Goal: Transaction & Acquisition: Obtain resource

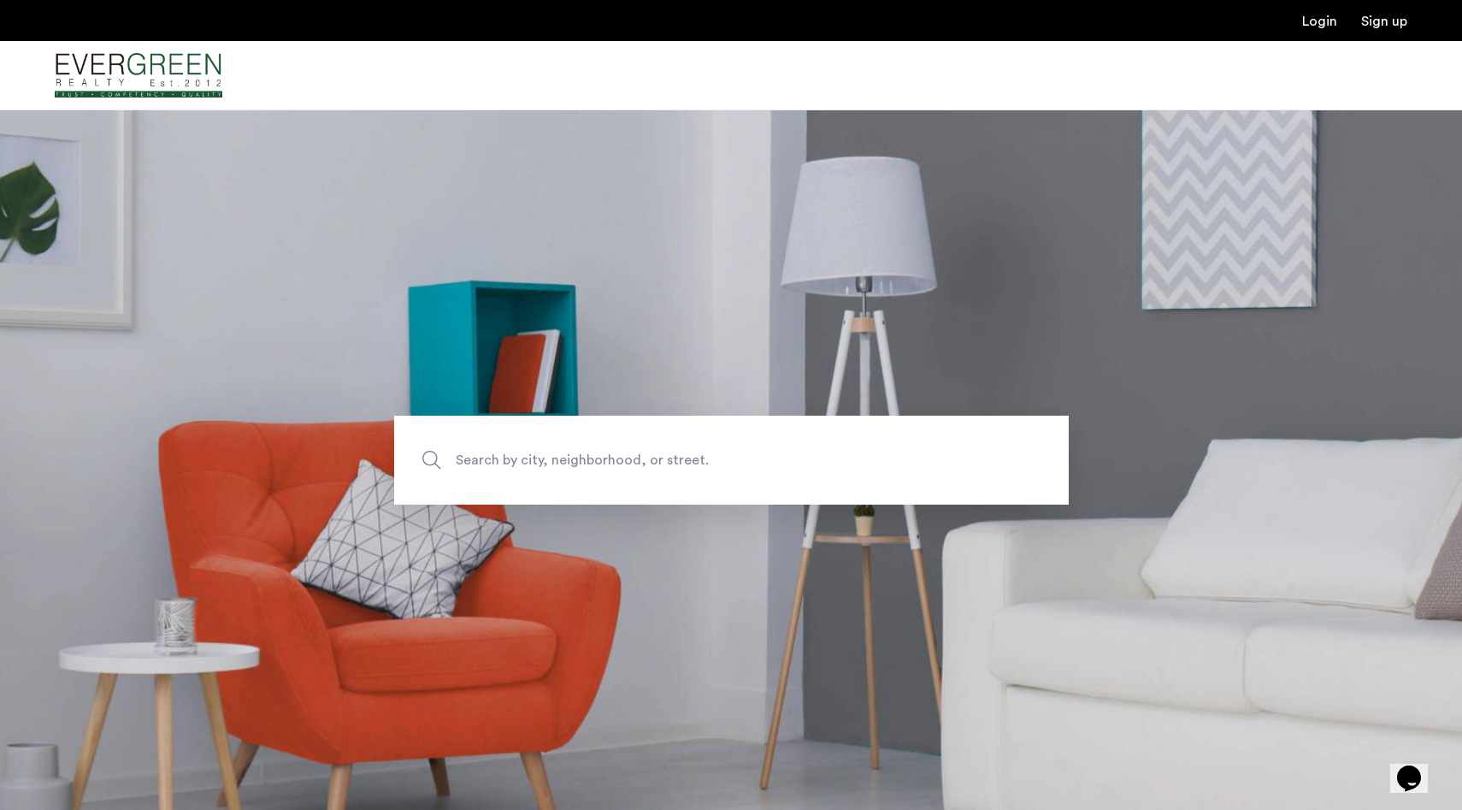
click at [530, 462] on span "Search by city, neighborhood, or street." at bounding box center [692, 459] width 472 height 23
click at [530, 462] on input "Search by city, neighborhood, or street." at bounding box center [731, 460] width 675 height 89
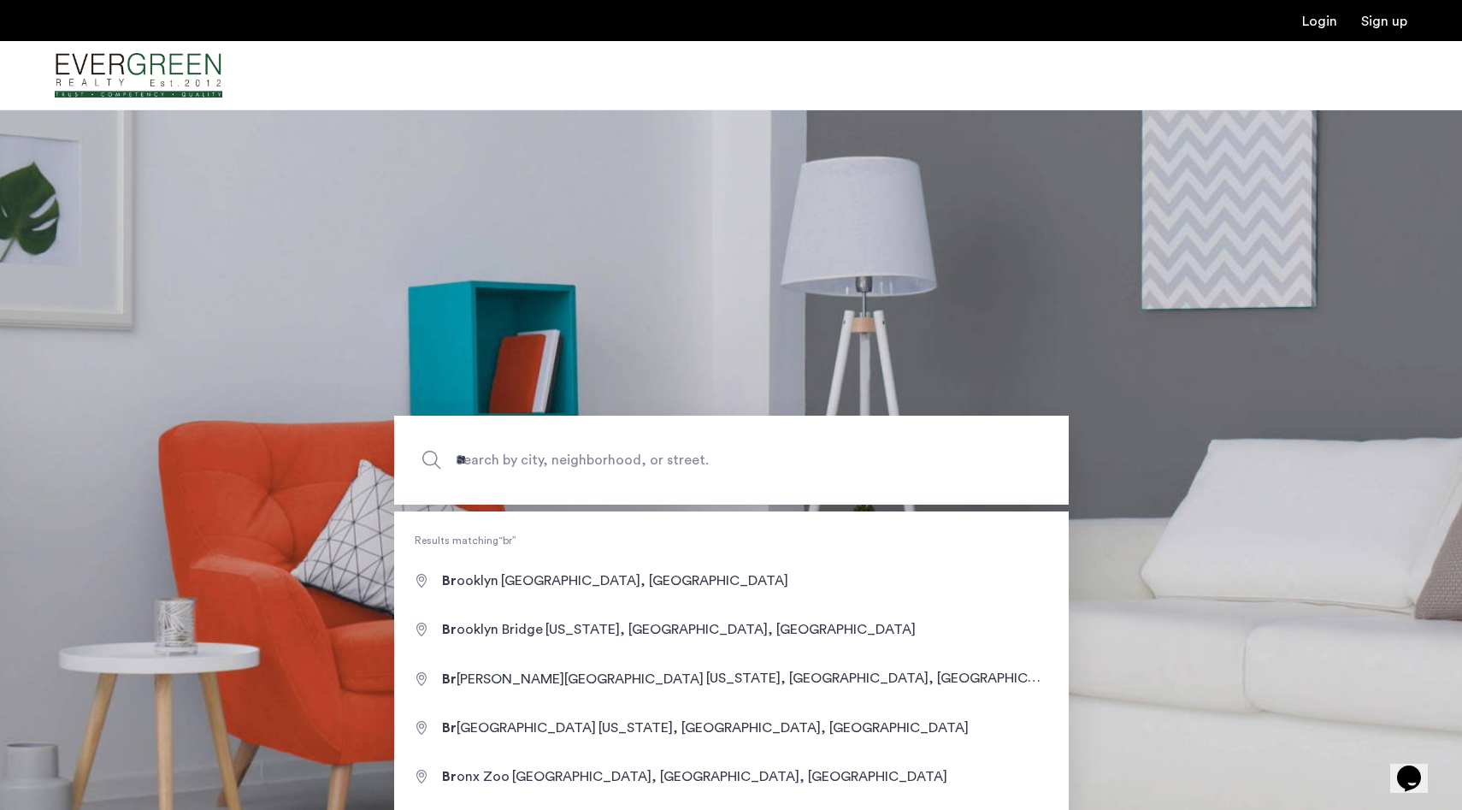
type input "**********"
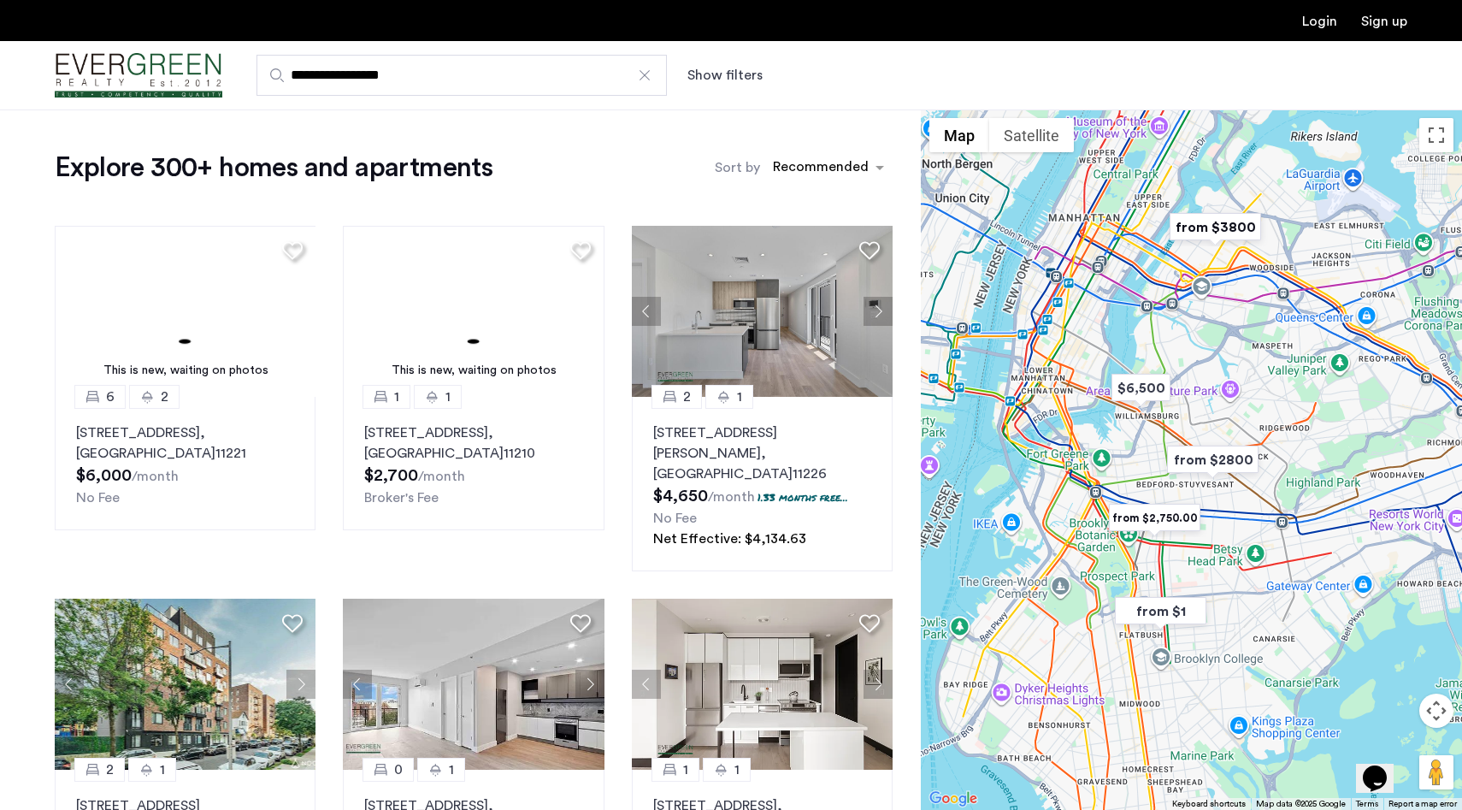
click at [742, 75] on button "Show filters" at bounding box center [724, 75] width 75 height 21
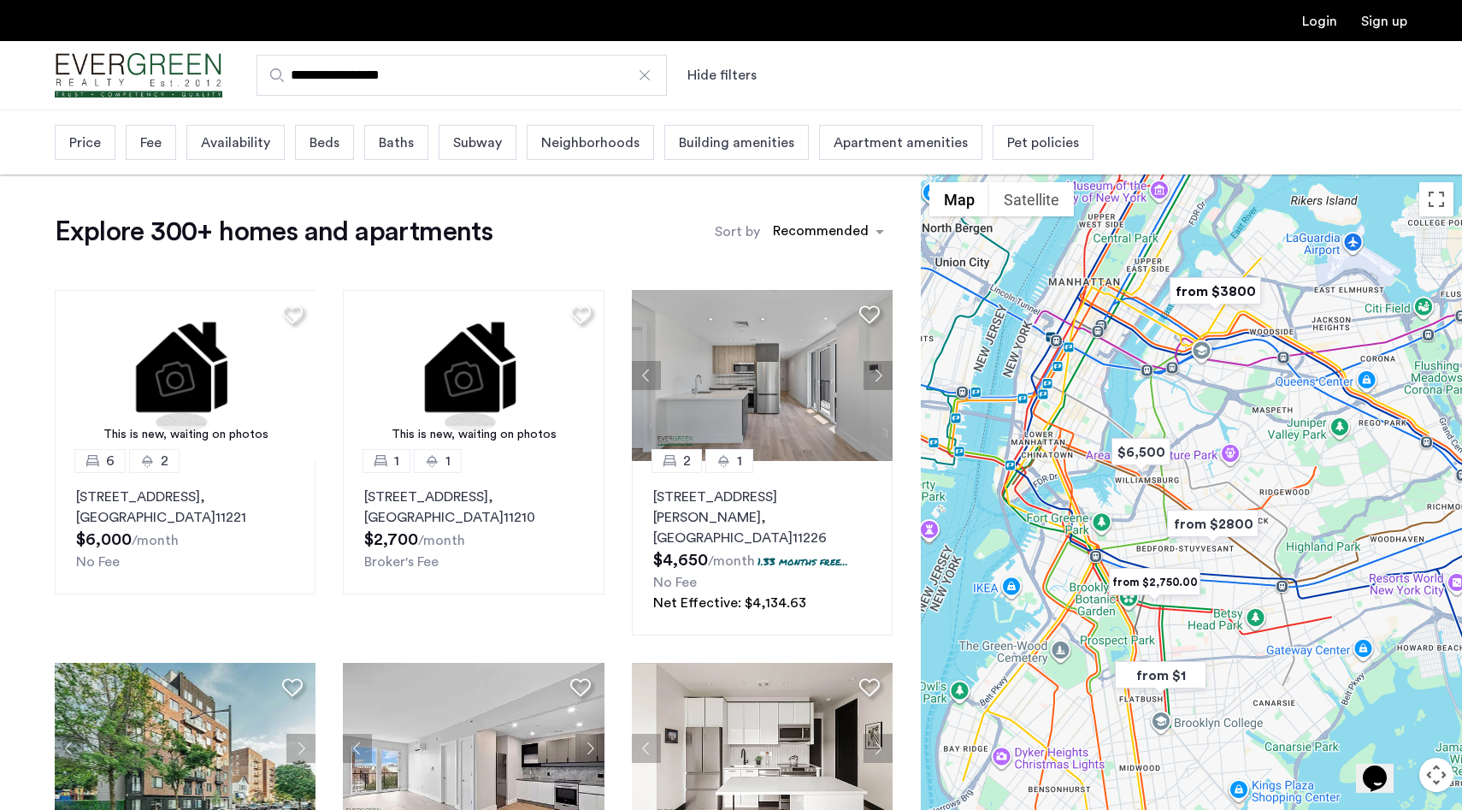
click at [379, 153] on span "Baths" at bounding box center [396, 143] width 35 height 21
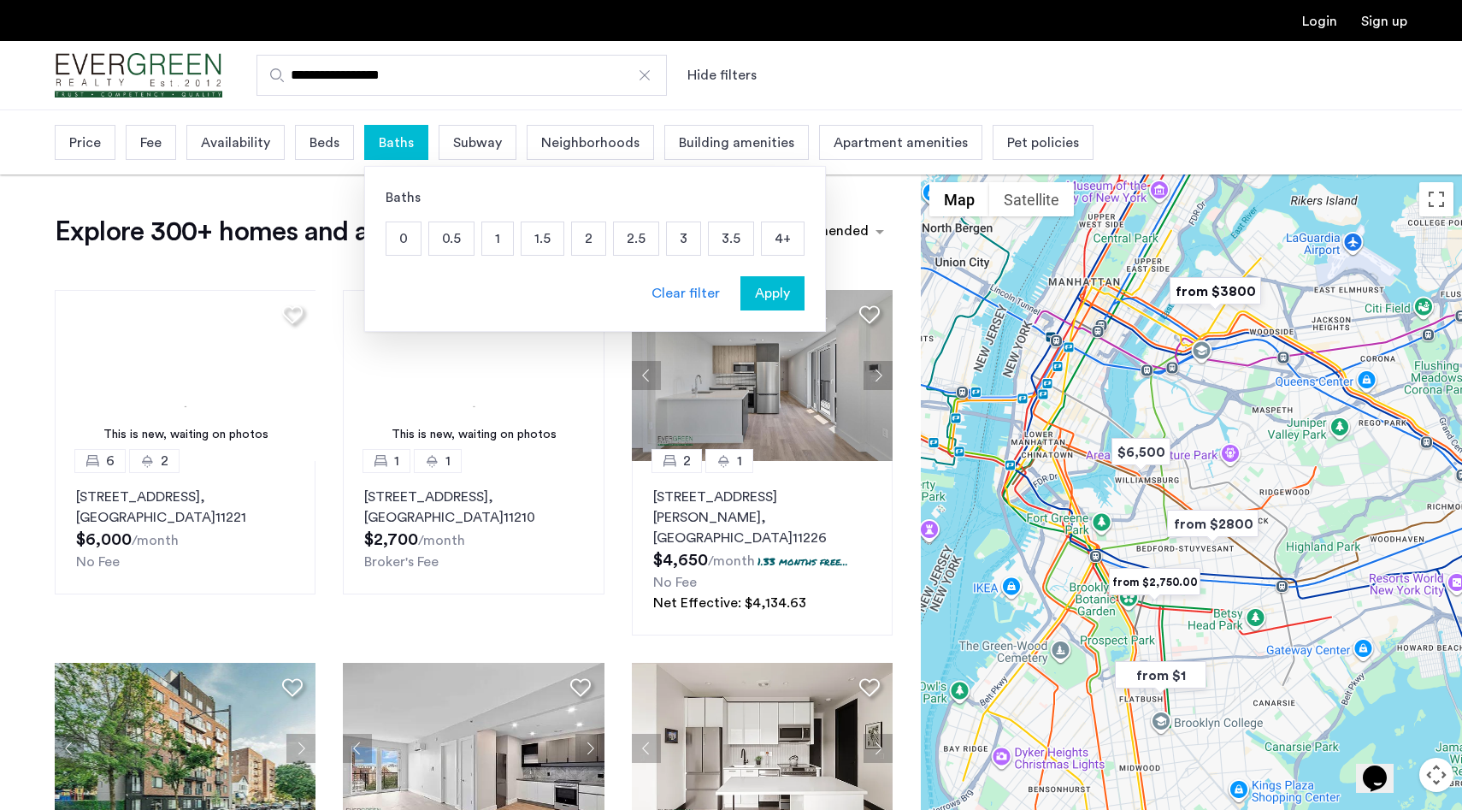
click at [337, 147] on span "Beds" at bounding box center [325, 143] width 30 height 21
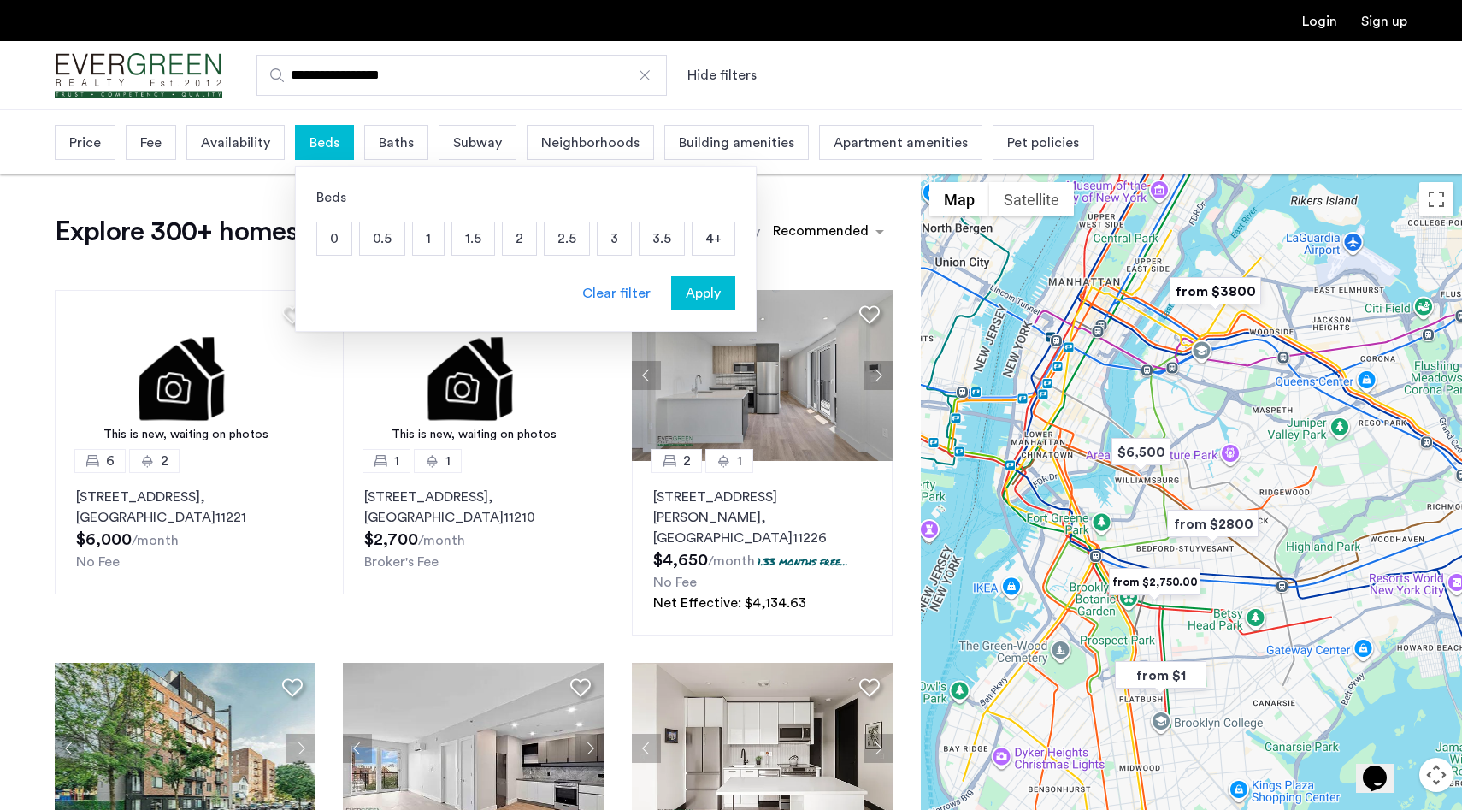
click at [704, 239] on p "4+" at bounding box center [714, 238] width 42 height 32
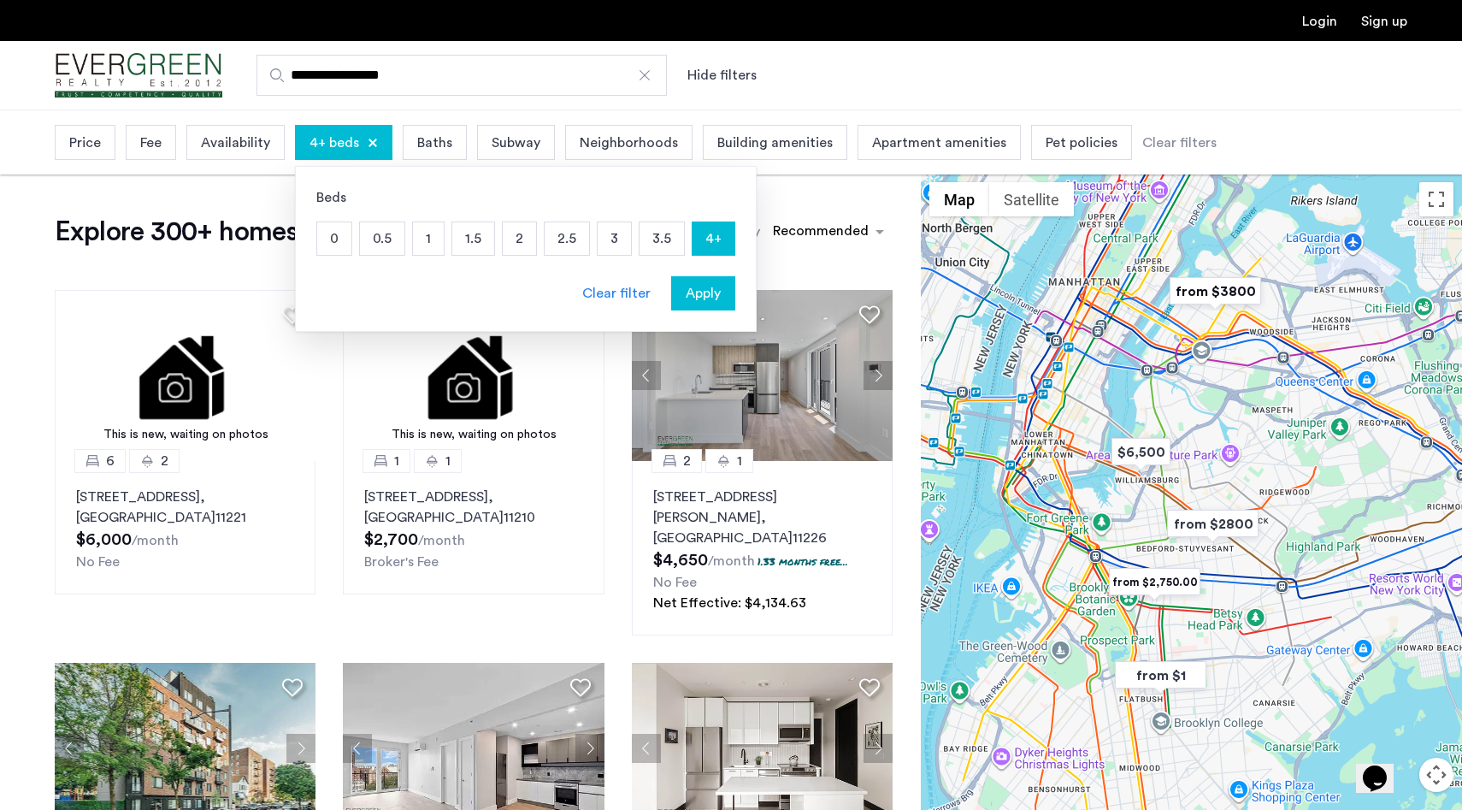
click at [702, 300] on span "Apply" at bounding box center [703, 293] width 35 height 21
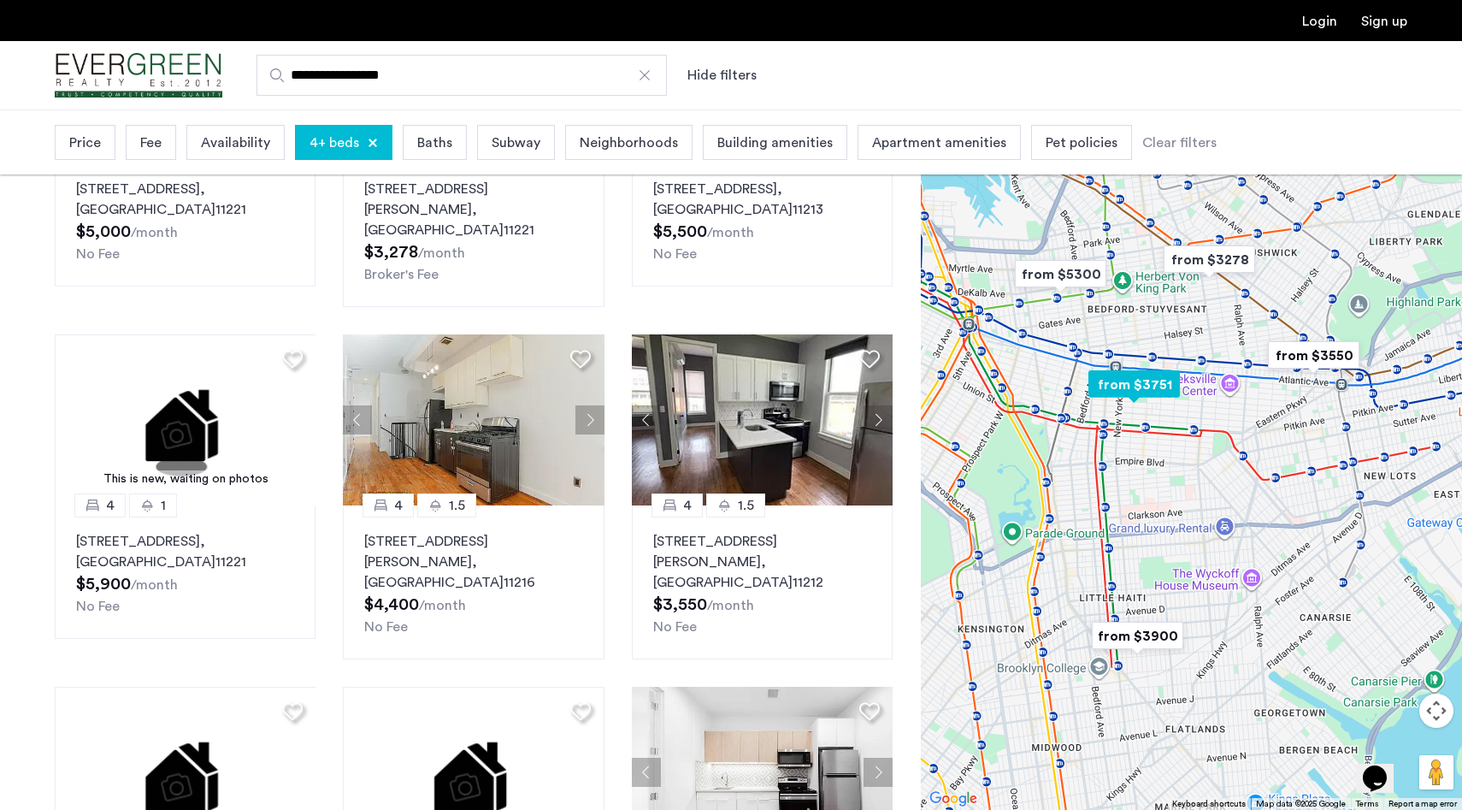
scroll to position [657, 0]
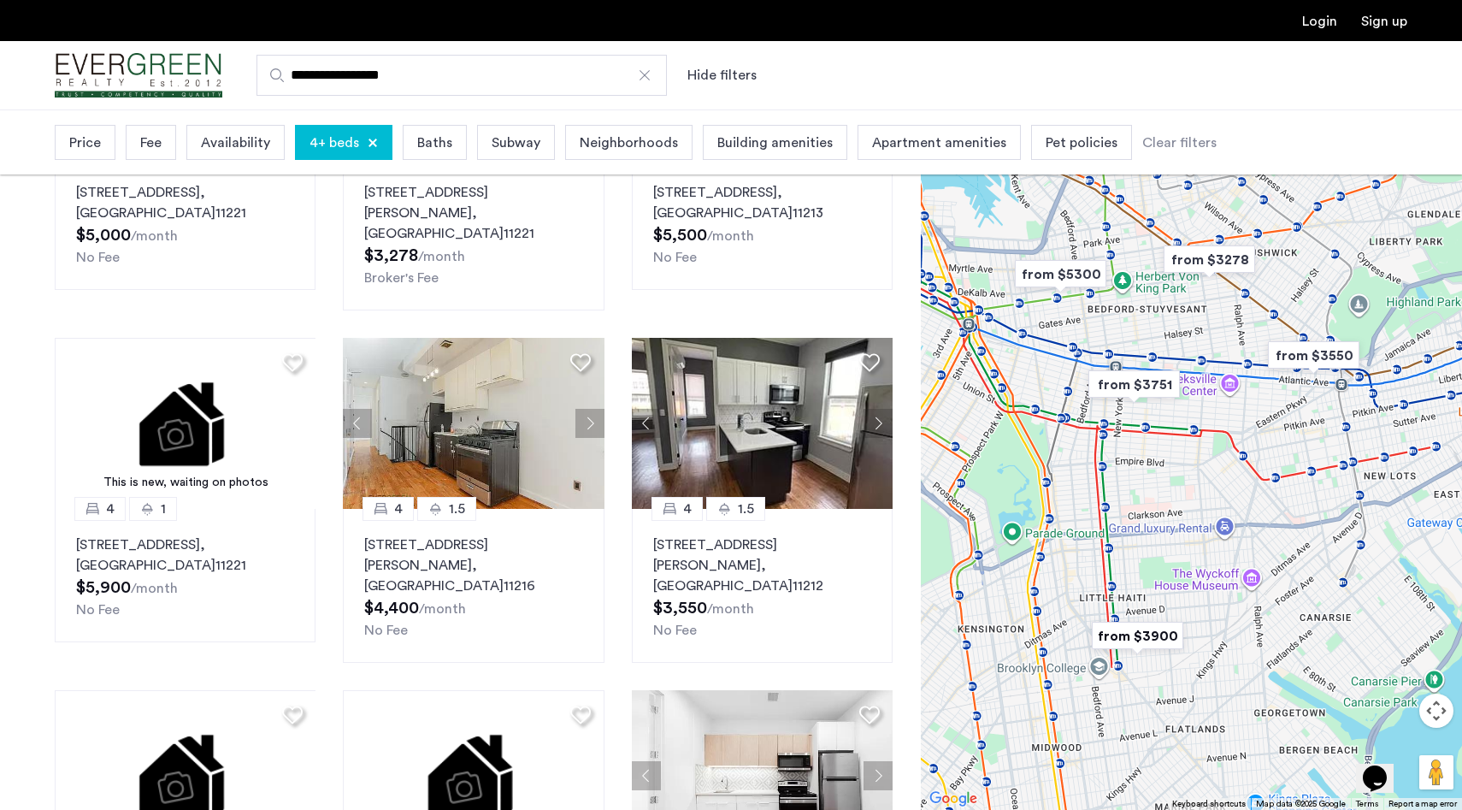
click at [640, 154] on div "Neighborhoods" at bounding box center [628, 142] width 127 height 35
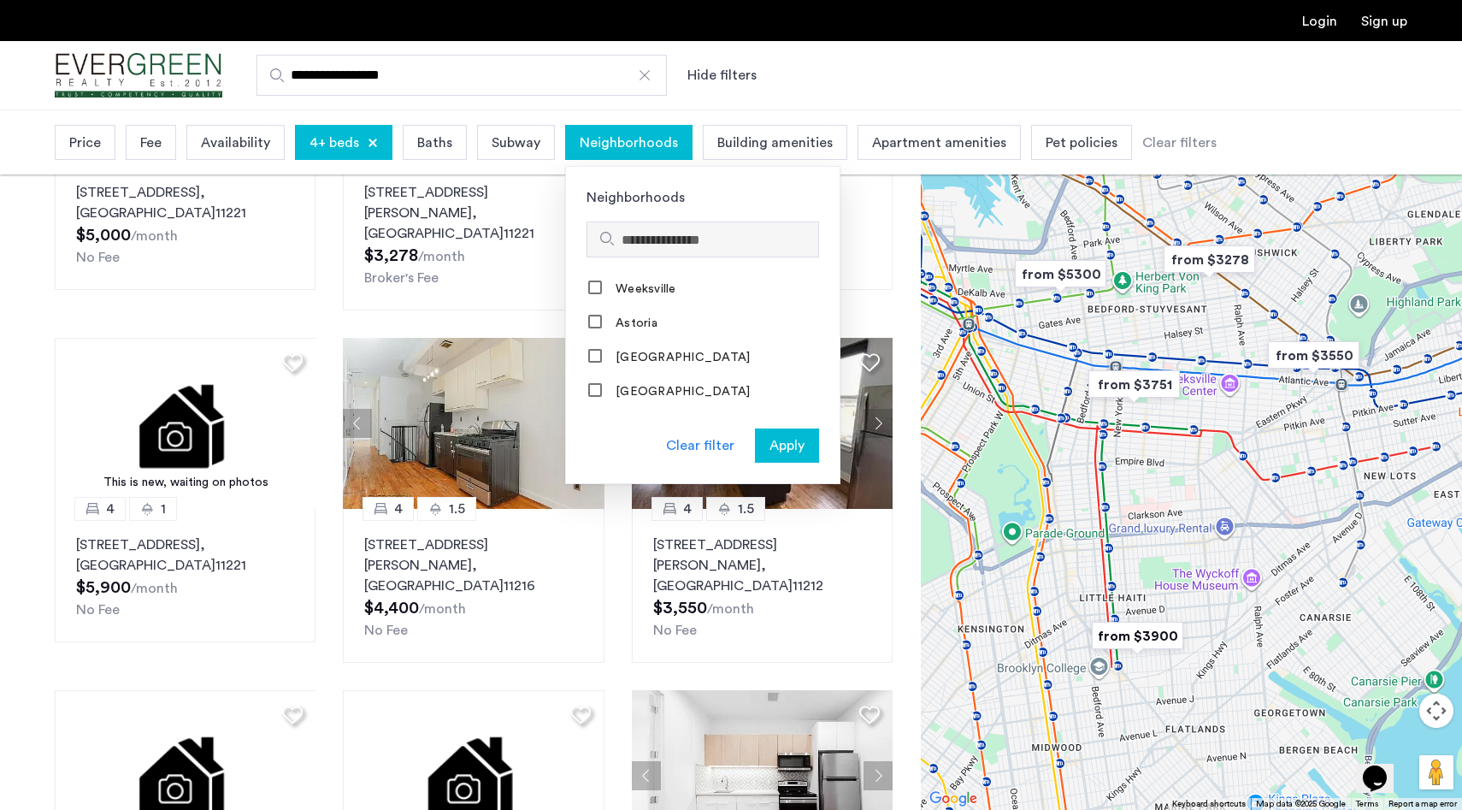
click at [696, 237] on input "Search hoods" at bounding box center [717, 240] width 190 height 21
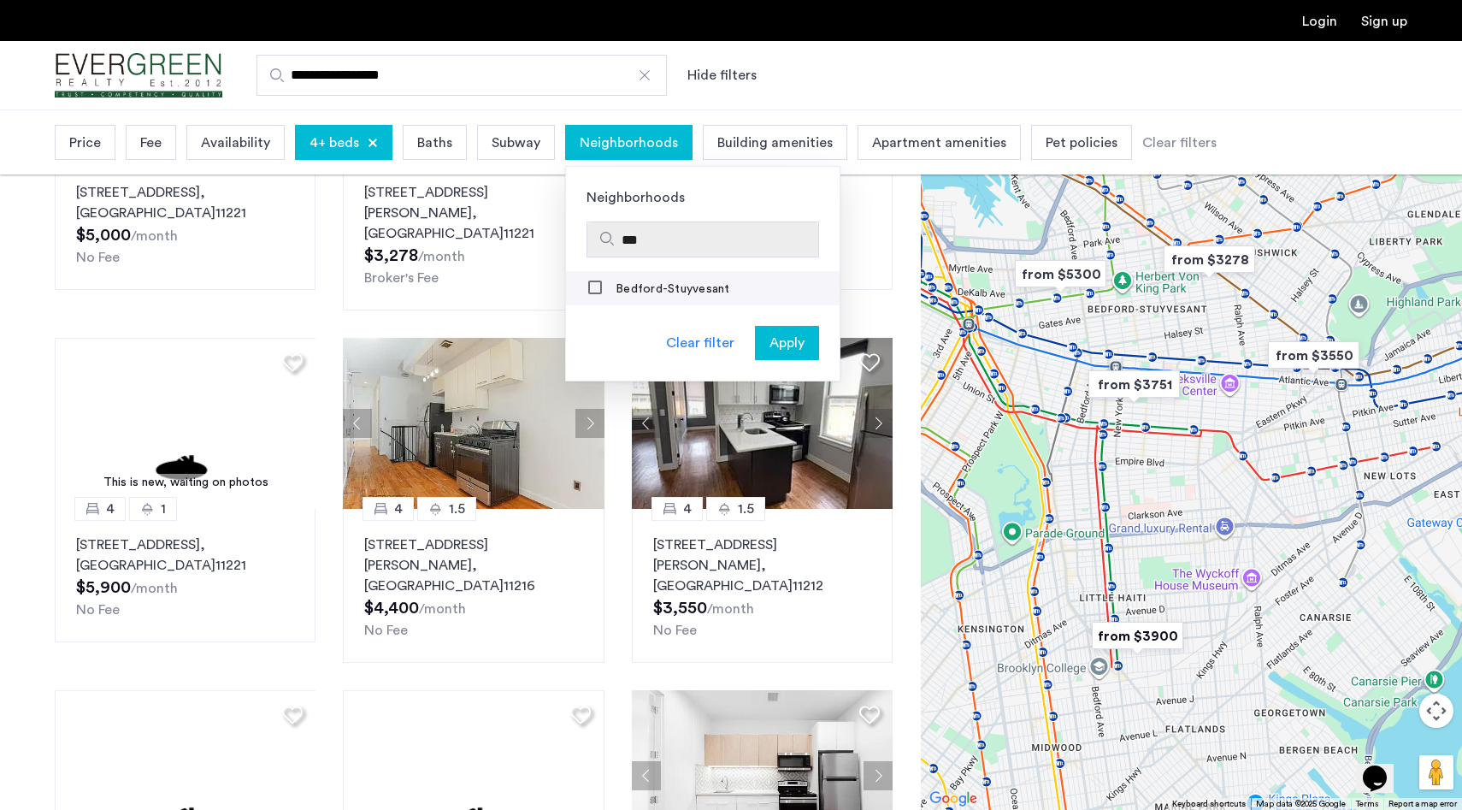
click at [673, 286] on label "Bedford-Stuyvesant" at bounding box center [671, 289] width 118 height 14
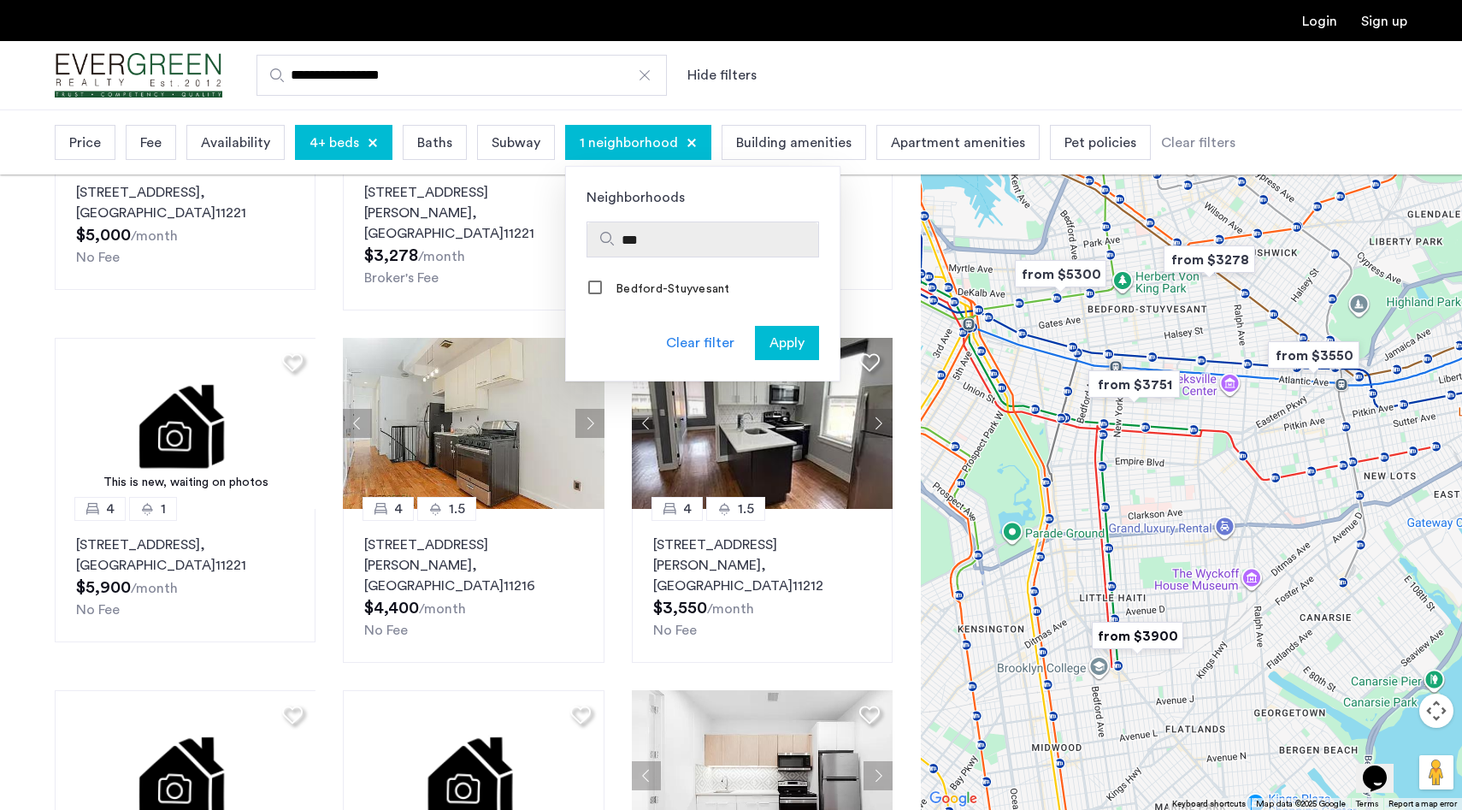
click at [695, 239] on input "***" at bounding box center [717, 240] width 190 height 21
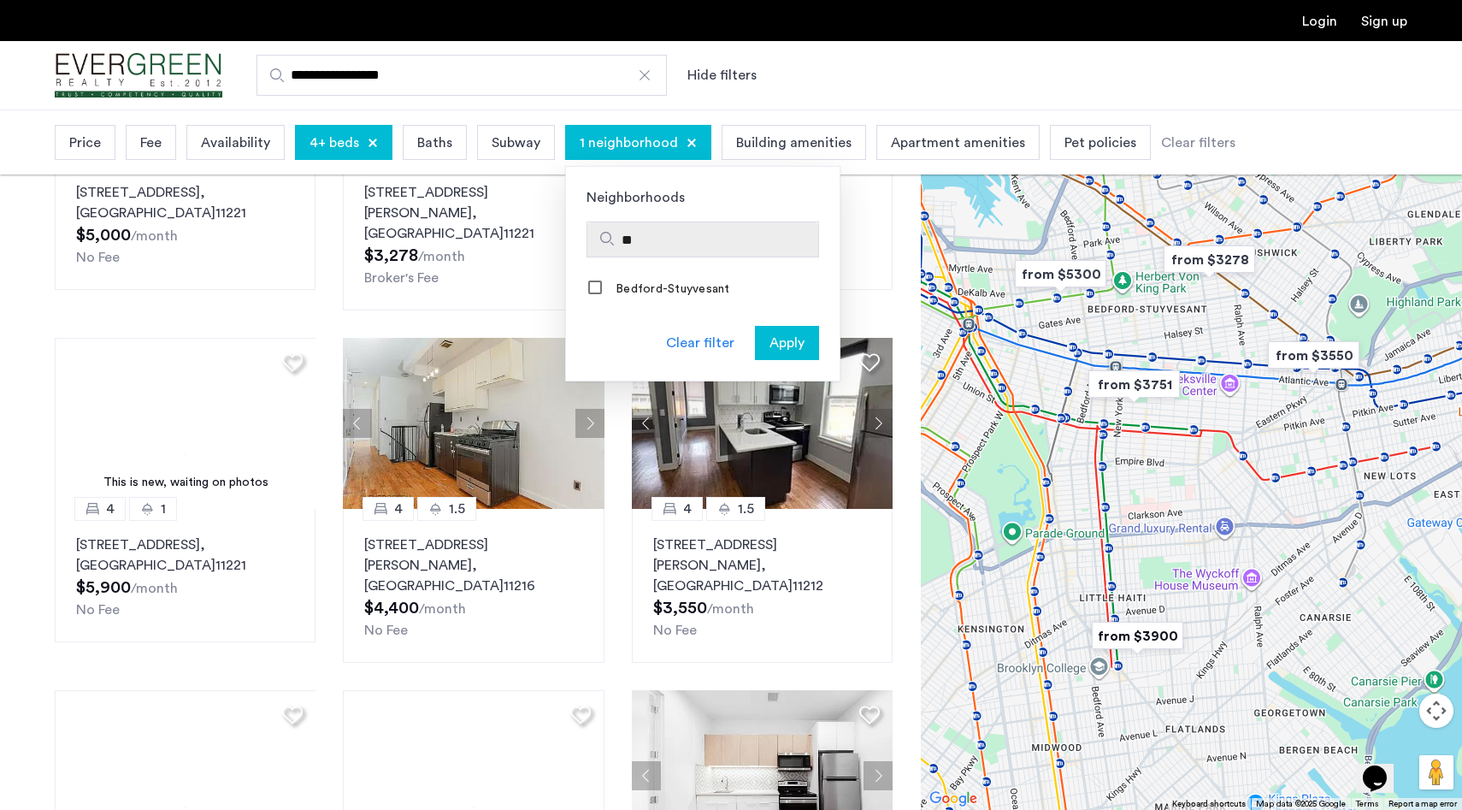
type input "*"
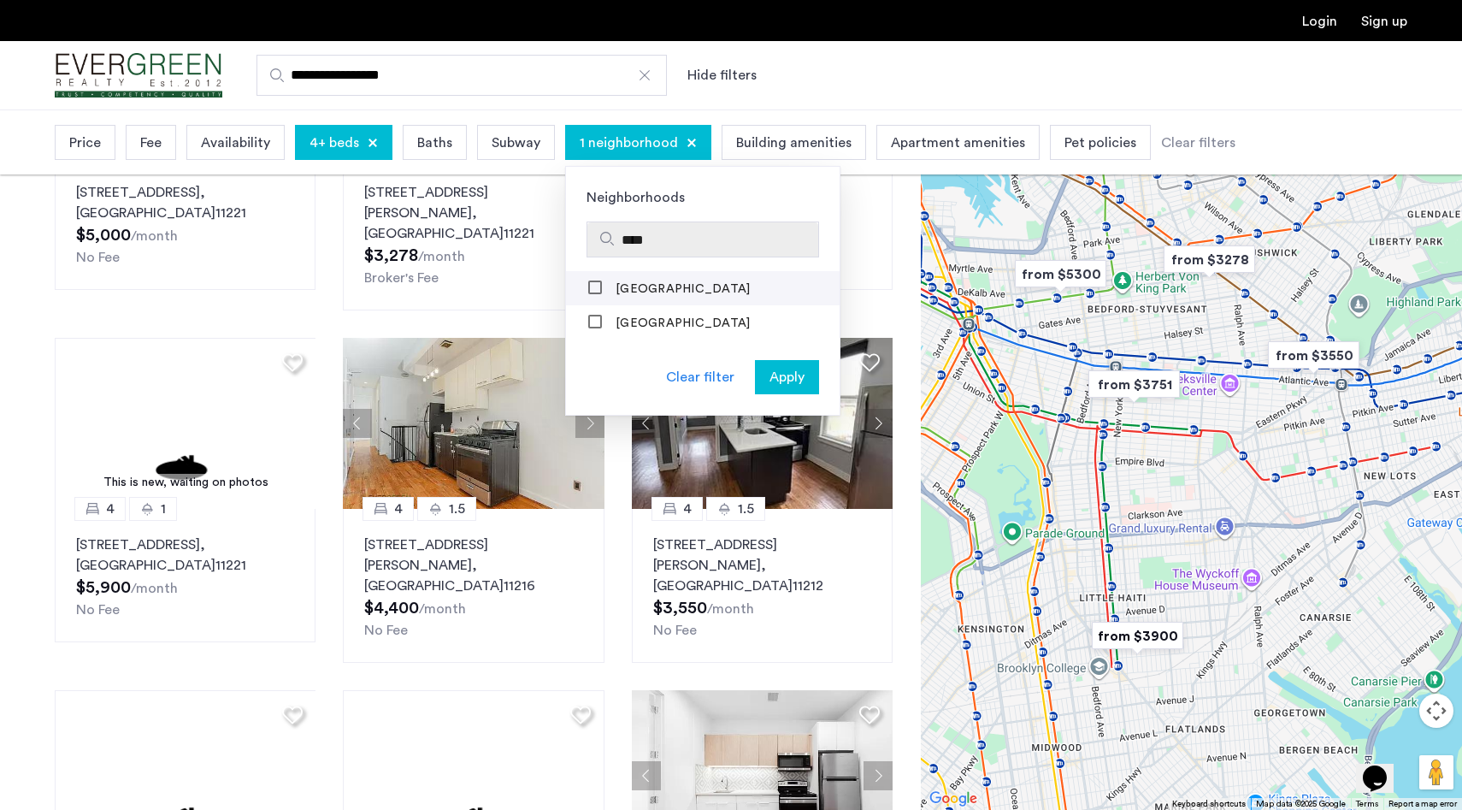
type input "****"
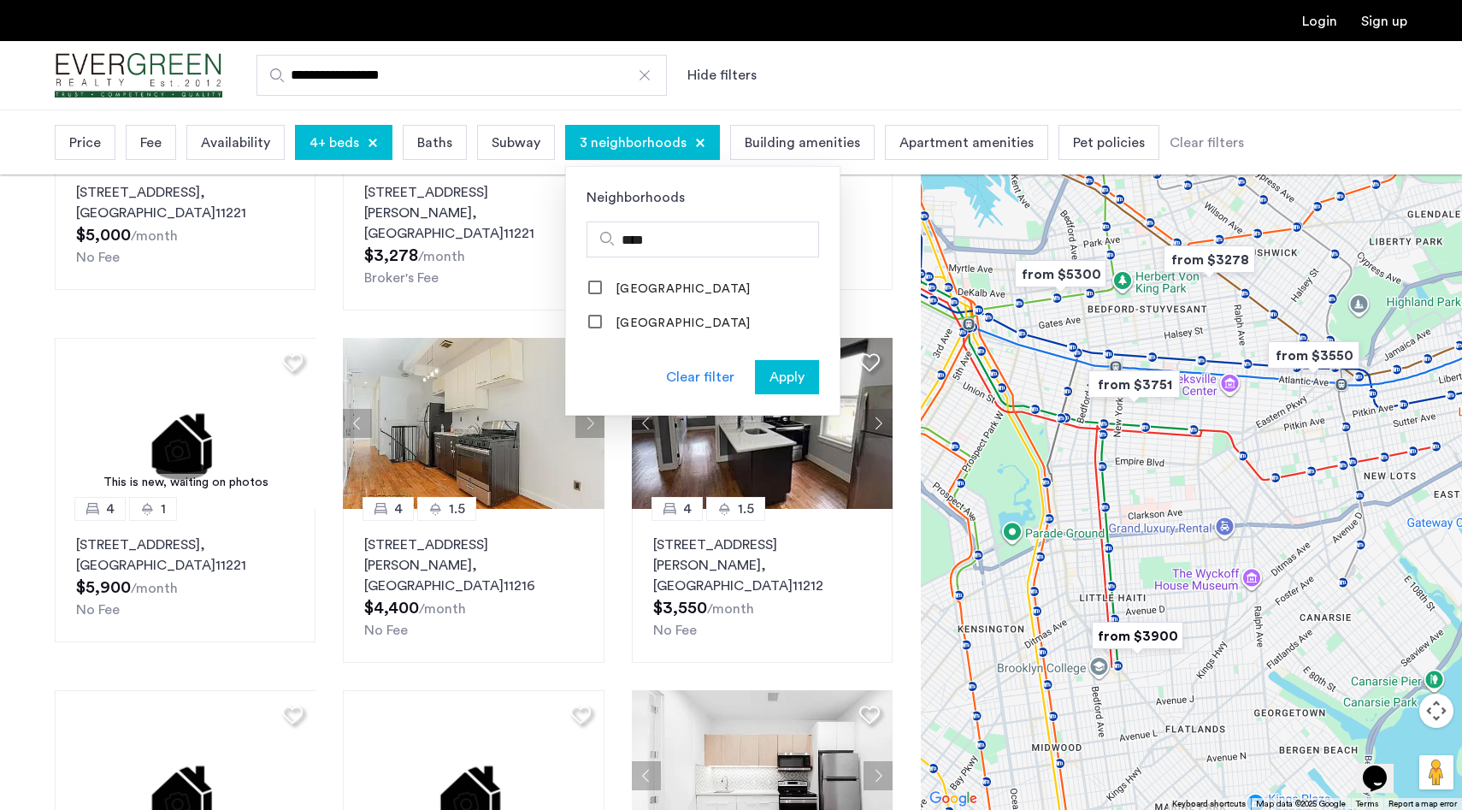
click at [776, 384] on span "Apply" at bounding box center [787, 377] width 35 height 21
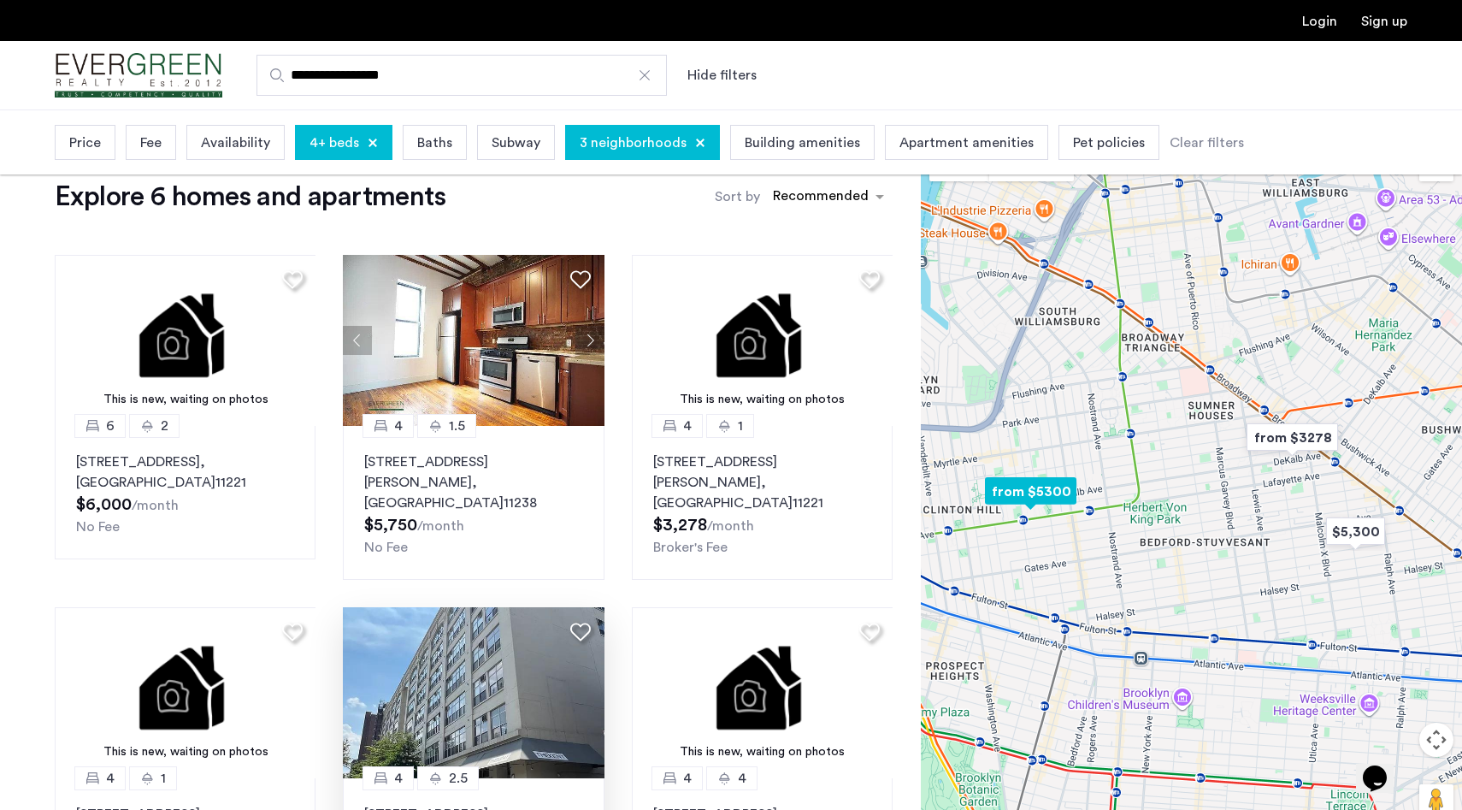
scroll to position [31, 0]
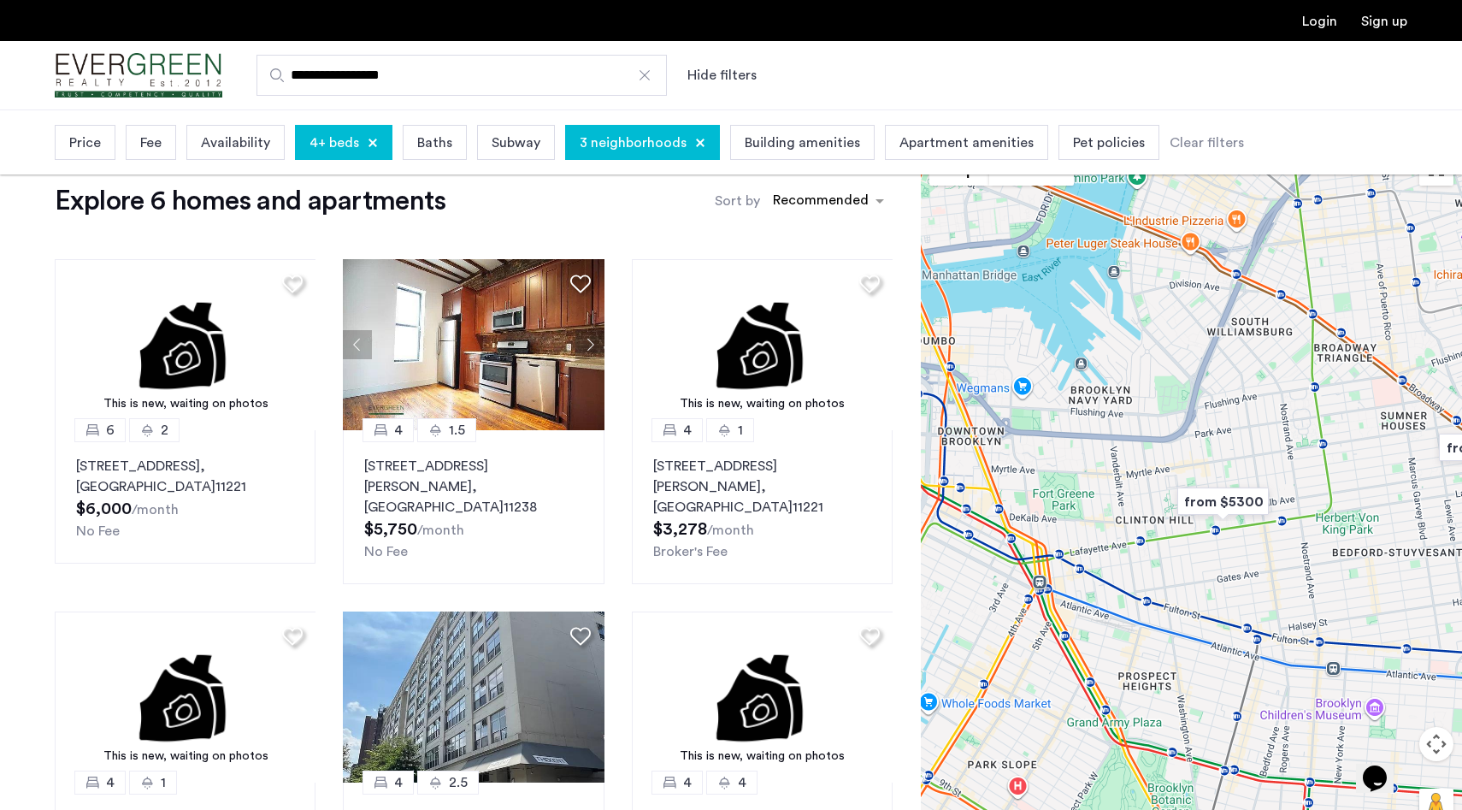
drag, startPoint x: 1060, startPoint y: 405, endPoint x: 1255, endPoint y: 411, distance: 195.0
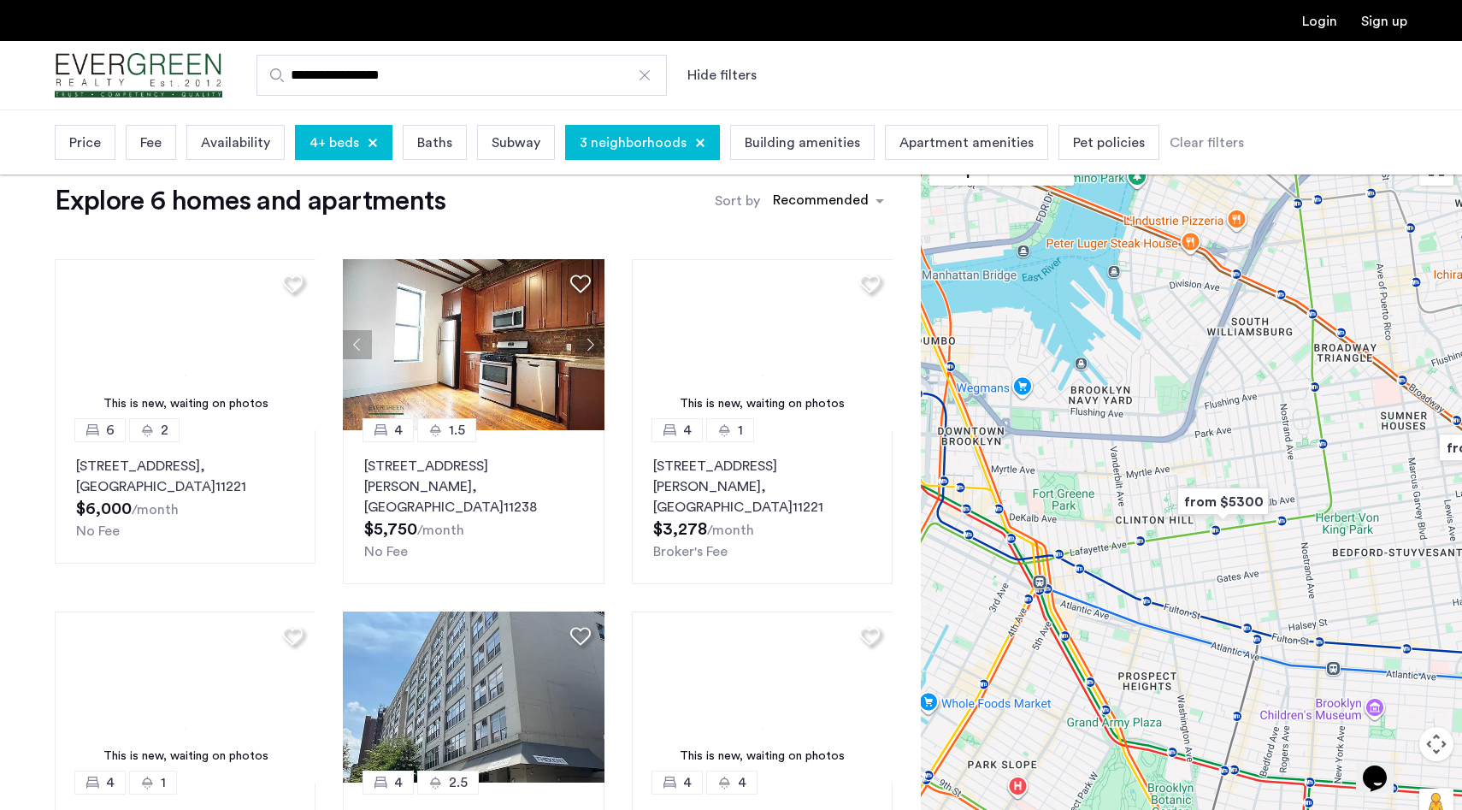
click at [1255, 411] on div at bounding box center [1191, 493] width 541 height 700
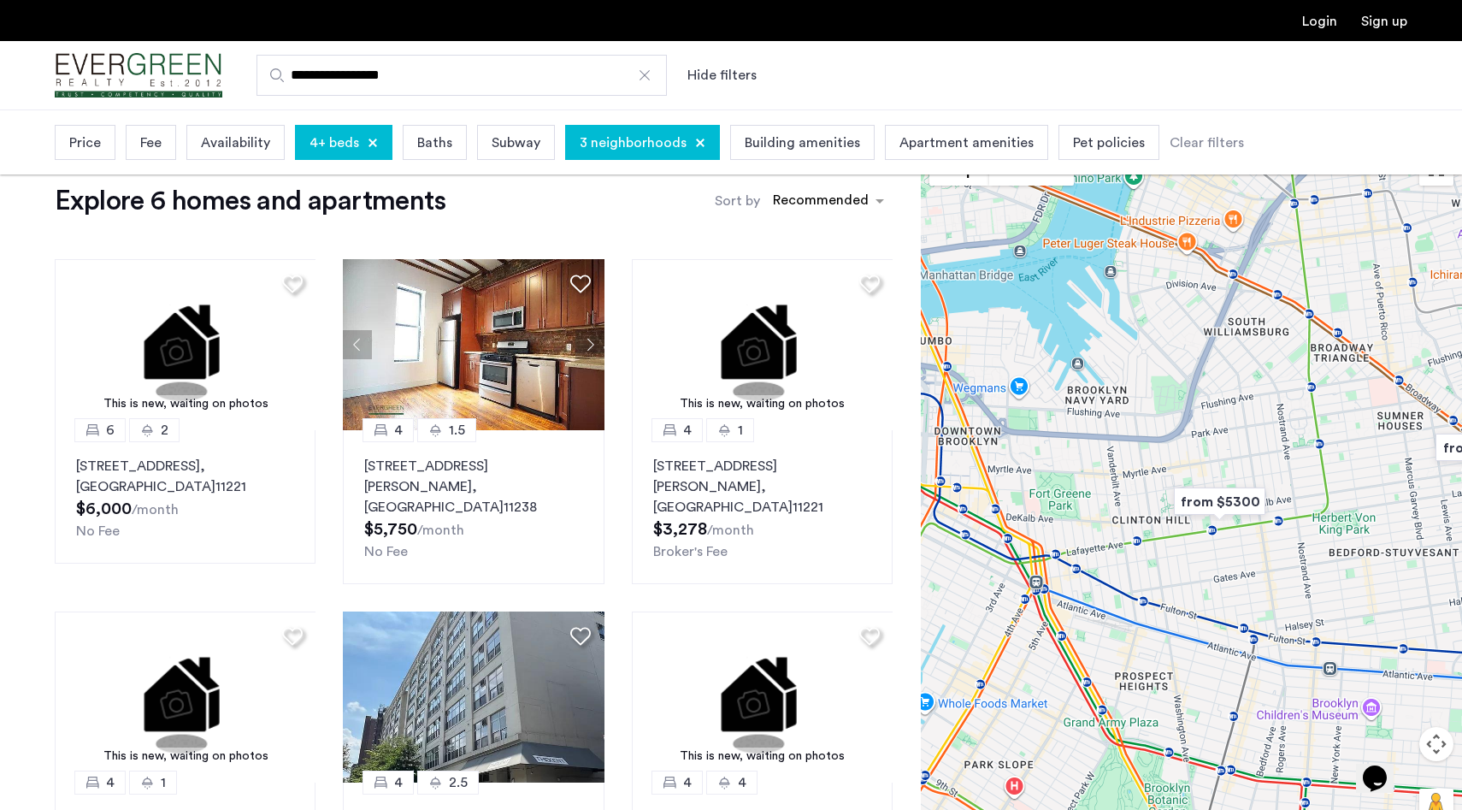
click at [1212, 498] on img "from $5300" at bounding box center [1219, 501] width 105 height 38
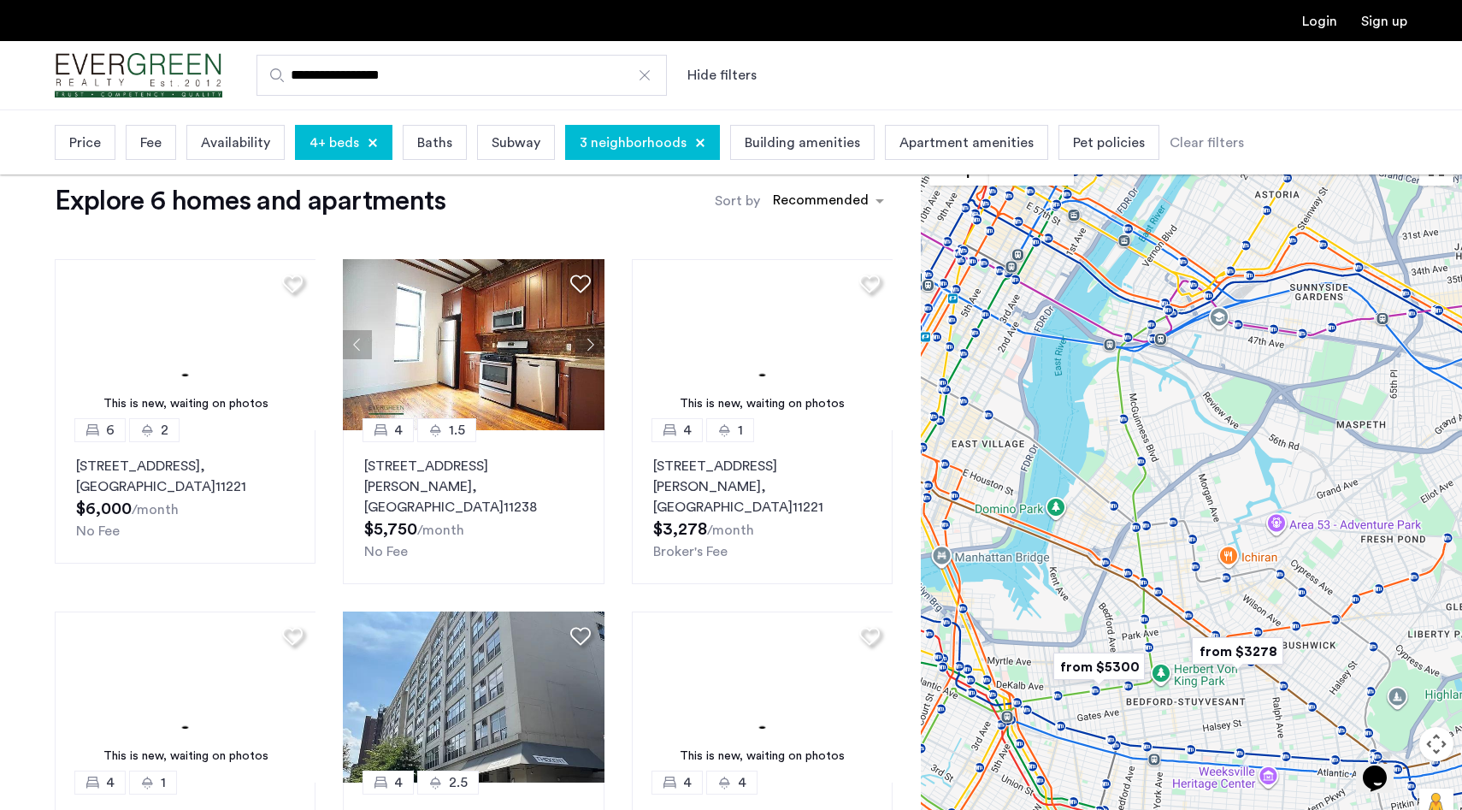
drag, startPoint x: 1115, startPoint y: 650, endPoint x: 1045, endPoint y: 771, distance: 140.2
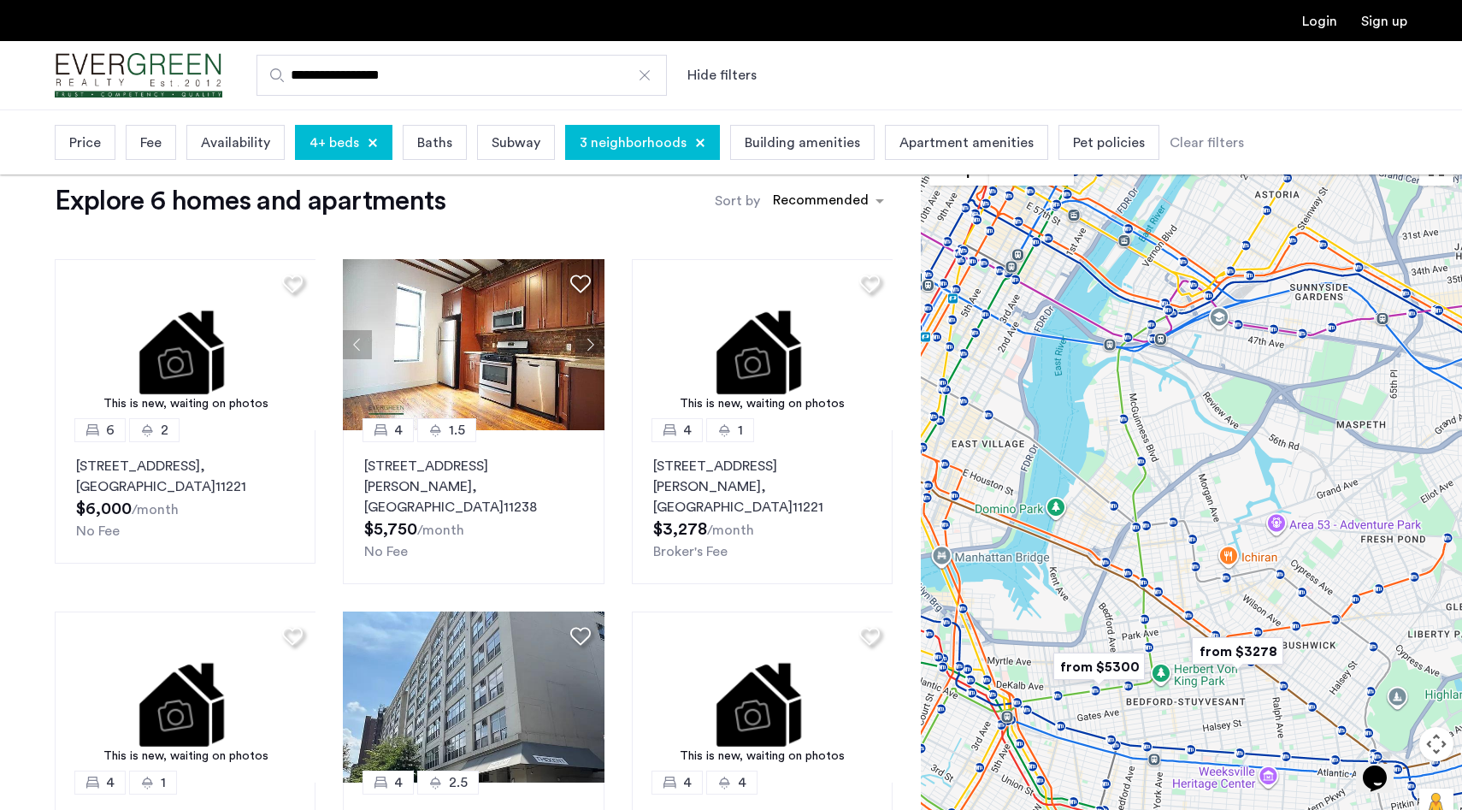
click at [1045, 771] on div "To navigate, press the arrow keys." at bounding box center [1191, 493] width 541 height 700
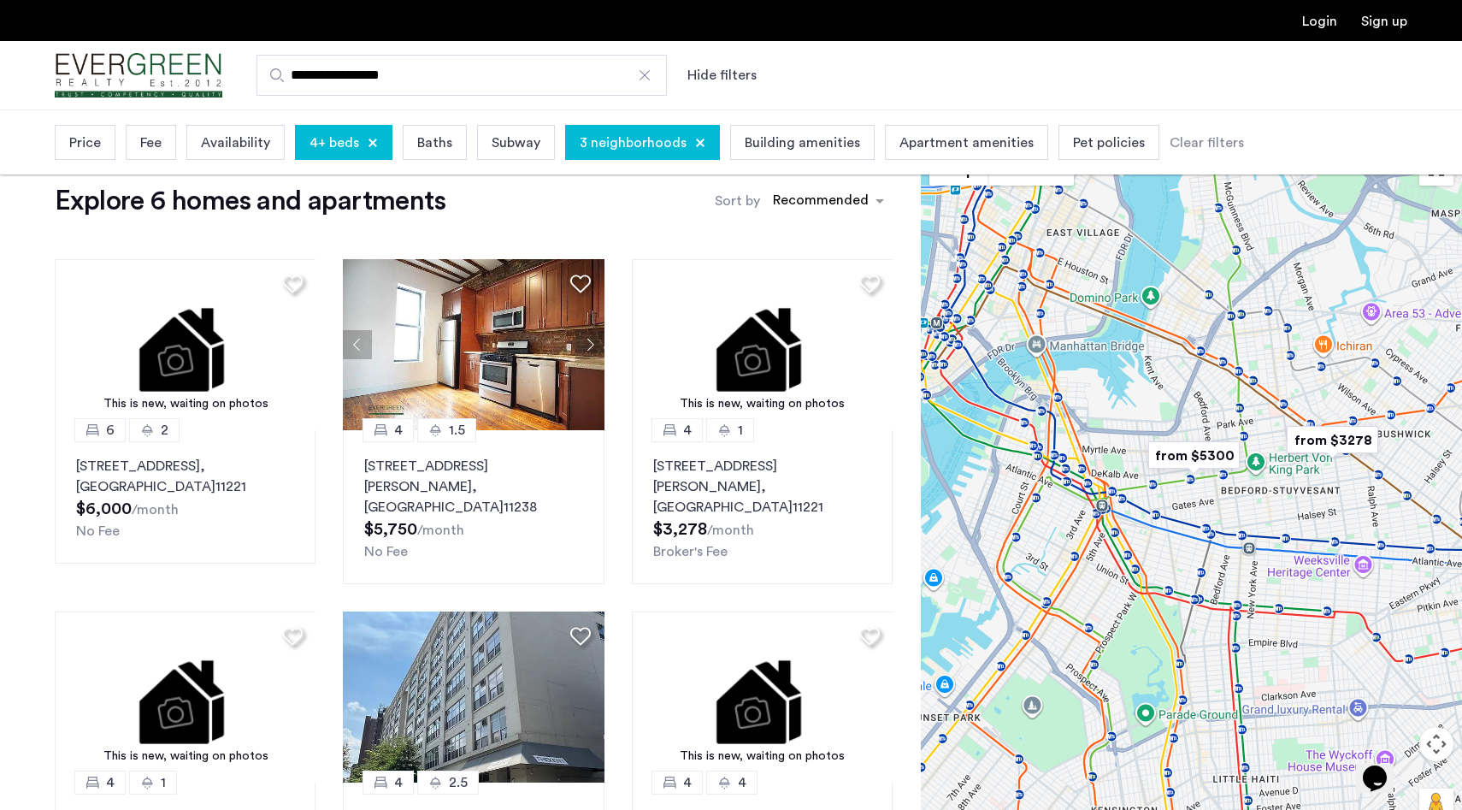
drag, startPoint x: 1098, startPoint y: 800, endPoint x: 1193, endPoint y: 591, distance: 230.0
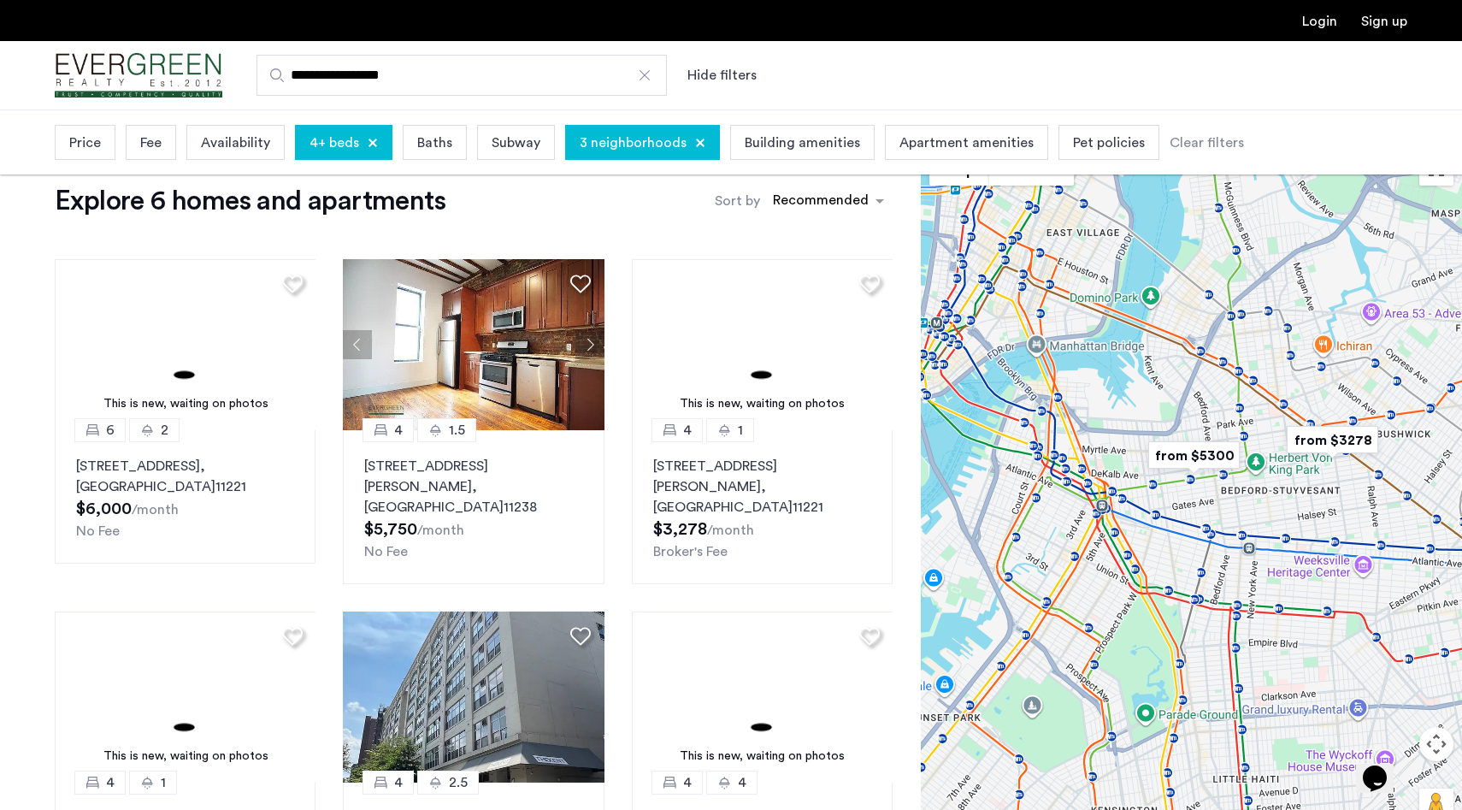
click at [1193, 591] on div "To navigate, press the arrow keys." at bounding box center [1191, 493] width 541 height 700
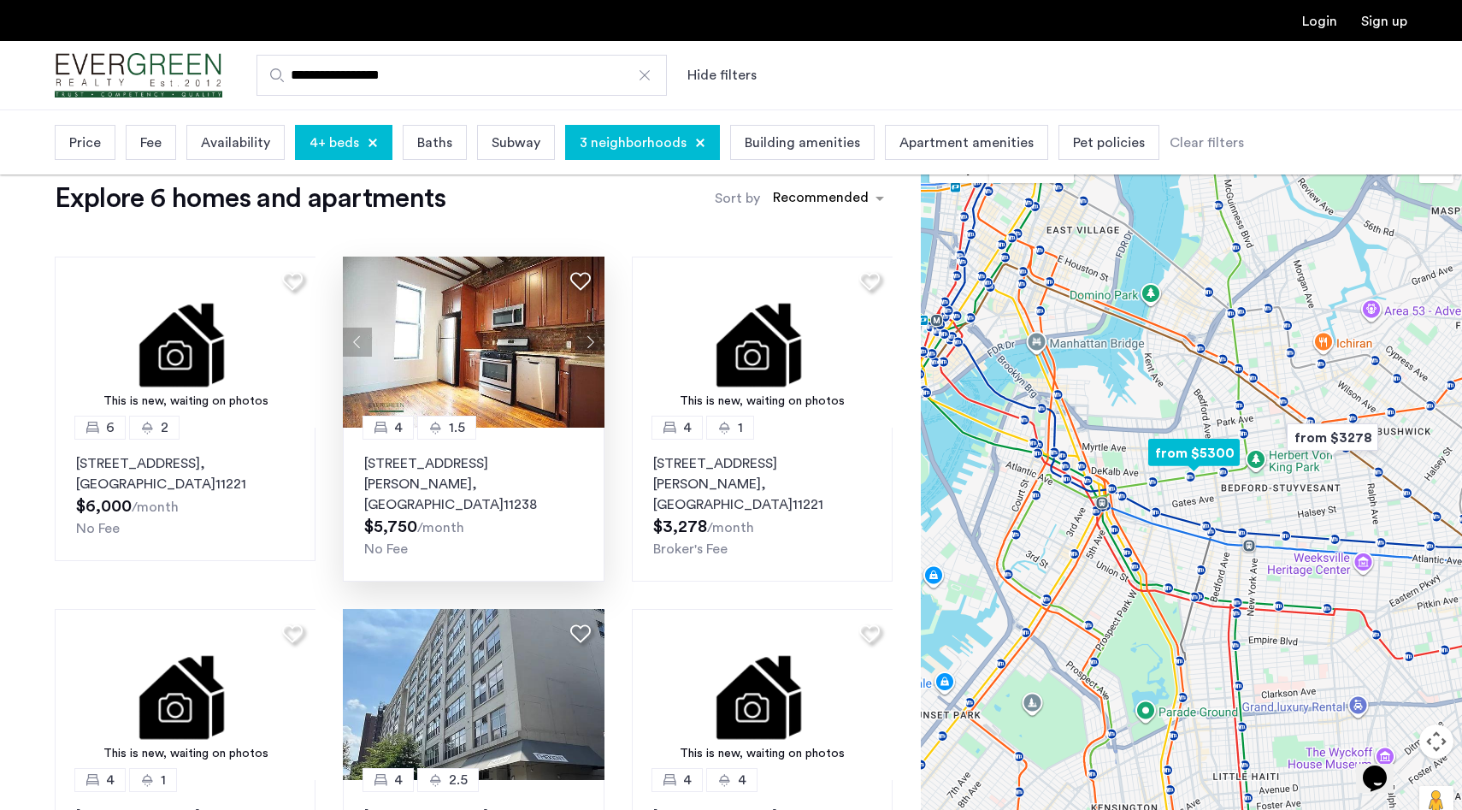
scroll to position [0, 0]
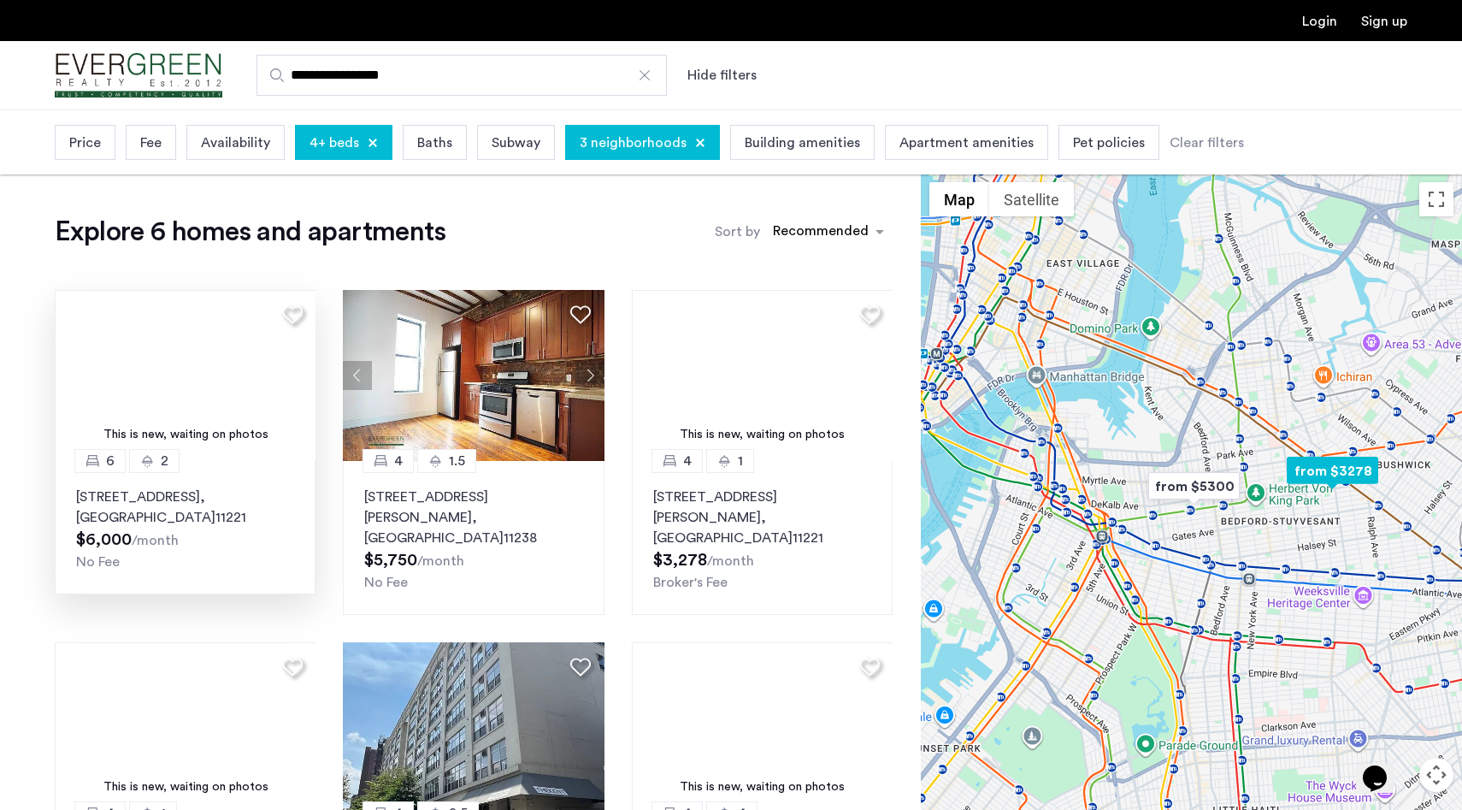
click at [271, 422] on img at bounding box center [186, 375] width 262 height 171
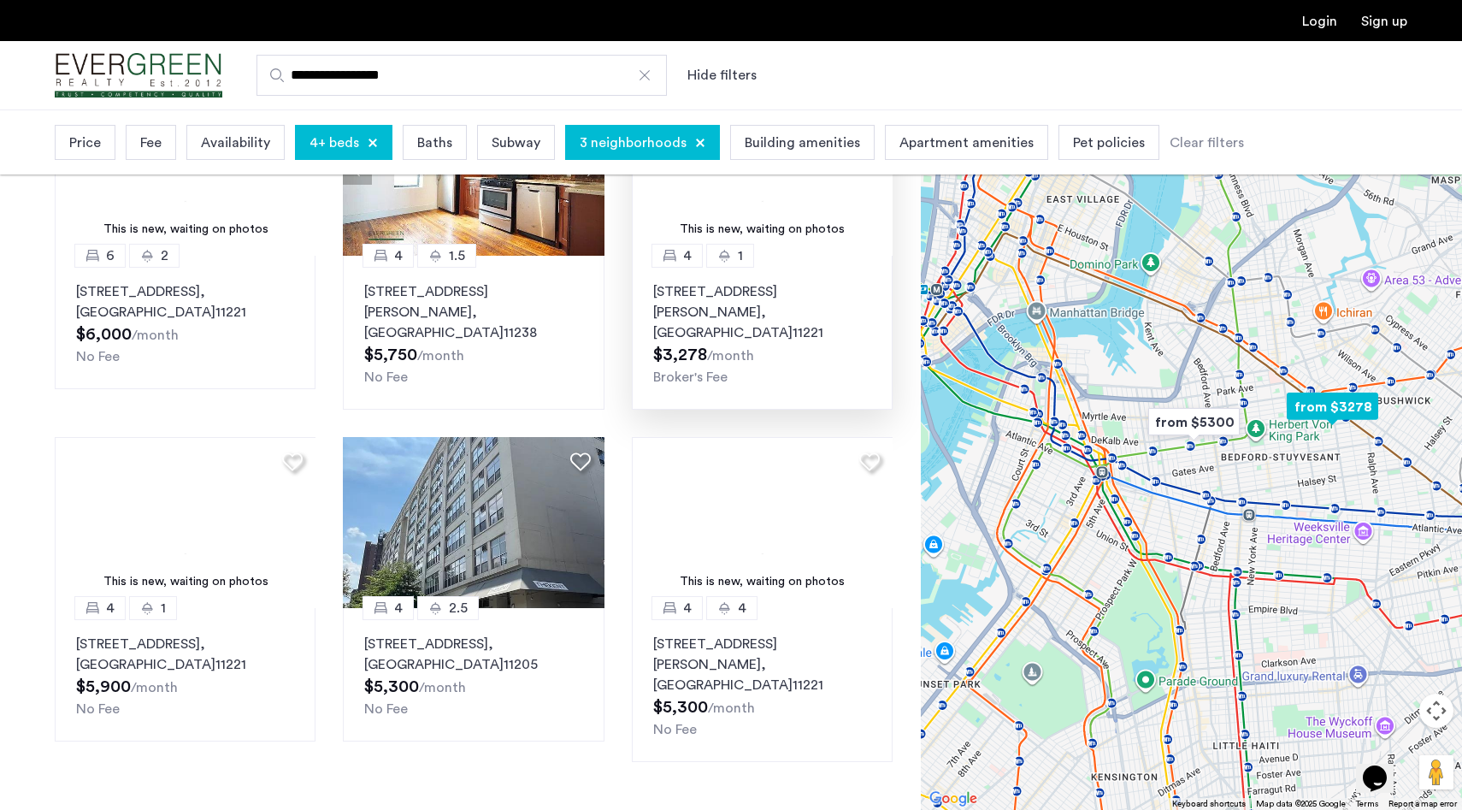
scroll to position [215, 0]
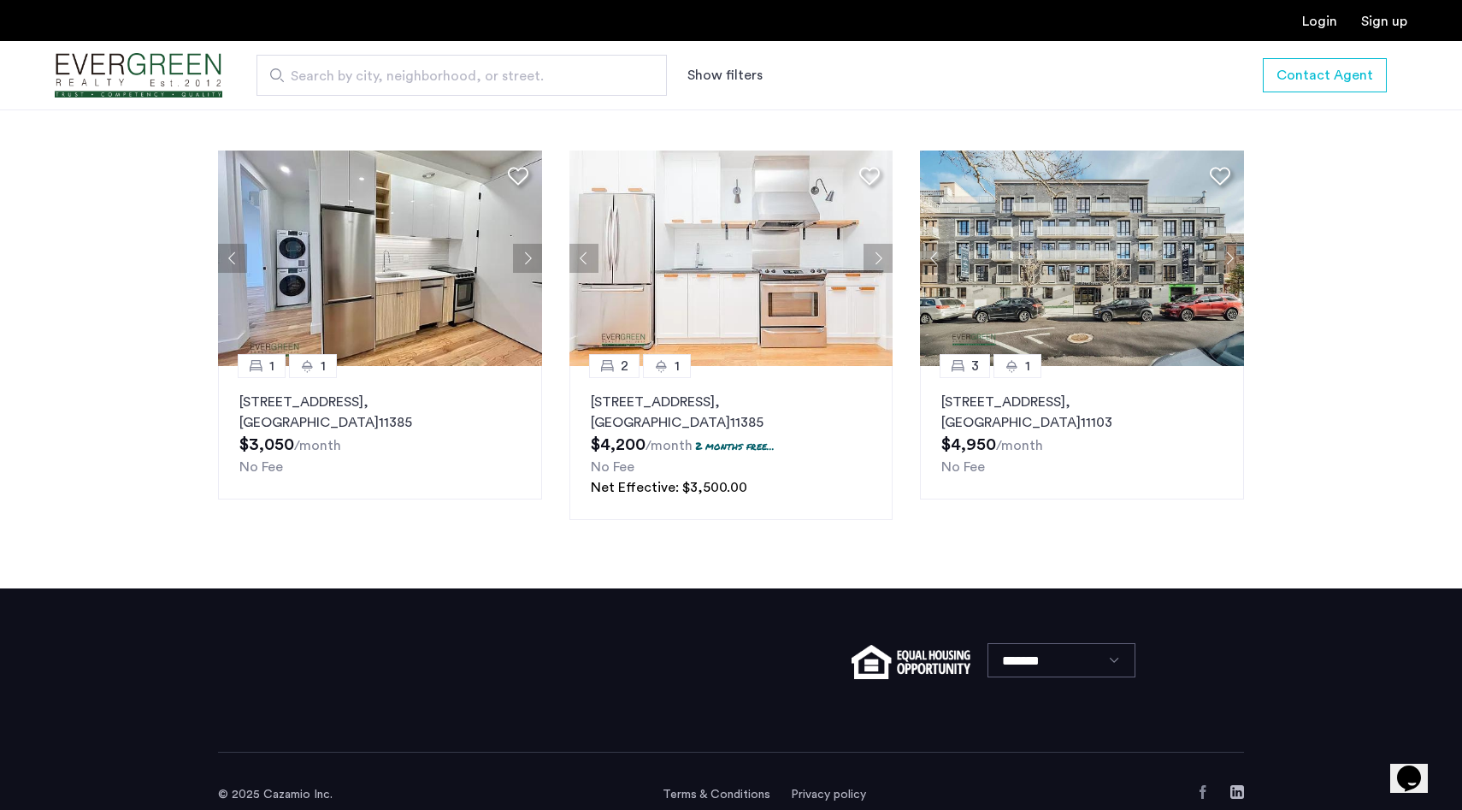
scroll to position [1632, 0]
